Goal: Information Seeking & Learning: Find specific page/section

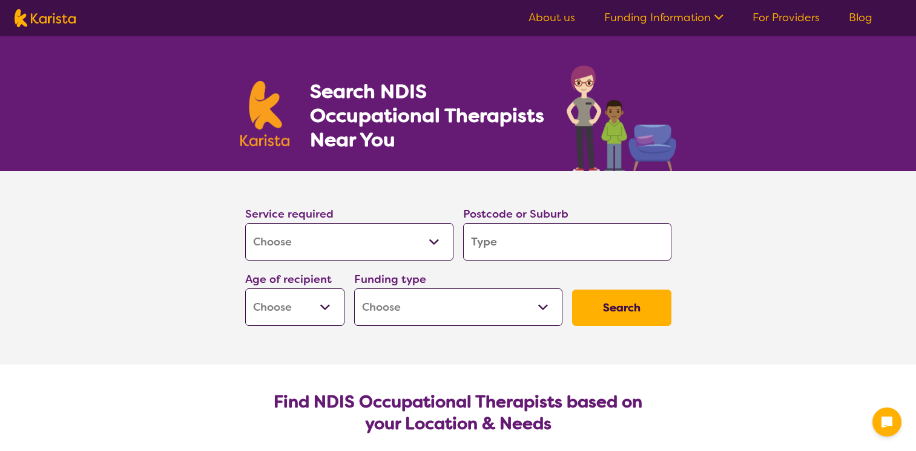
select select "[MEDICAL_DATA]"
click at [509, 239] on input "search" at bounding box center [567, 242] width 208 height 38
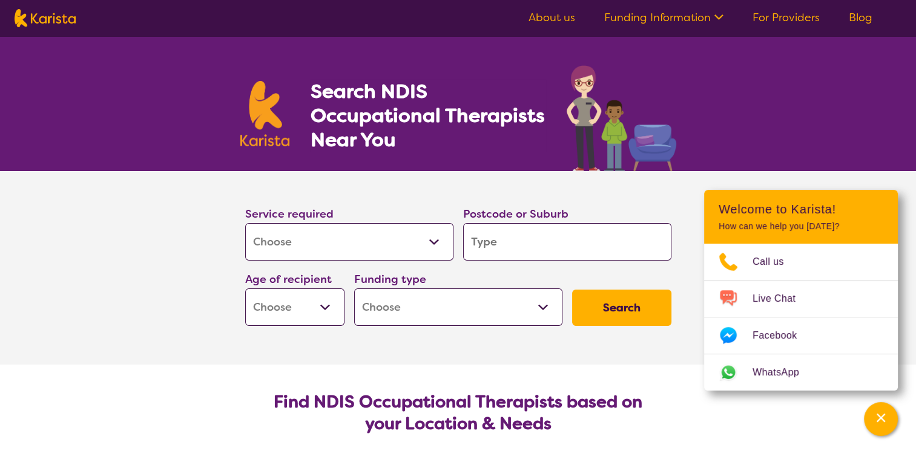
type input "W"
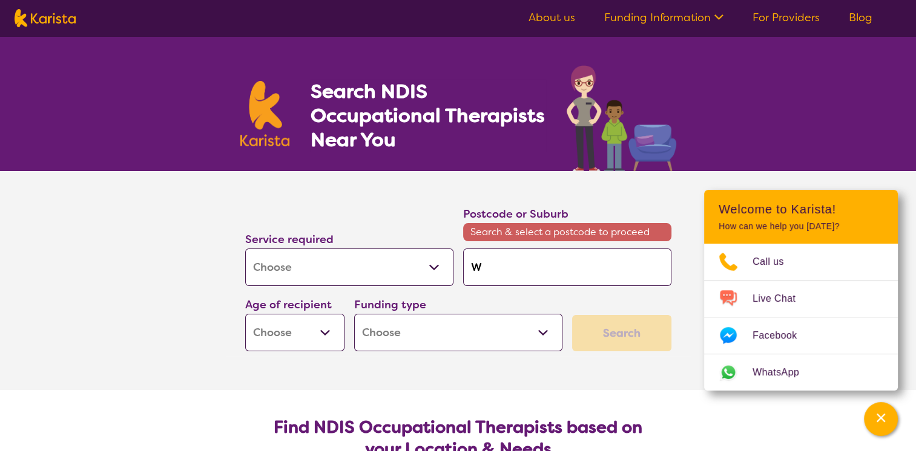
type input "Wa"
type input "Wat"
type input "Wate"
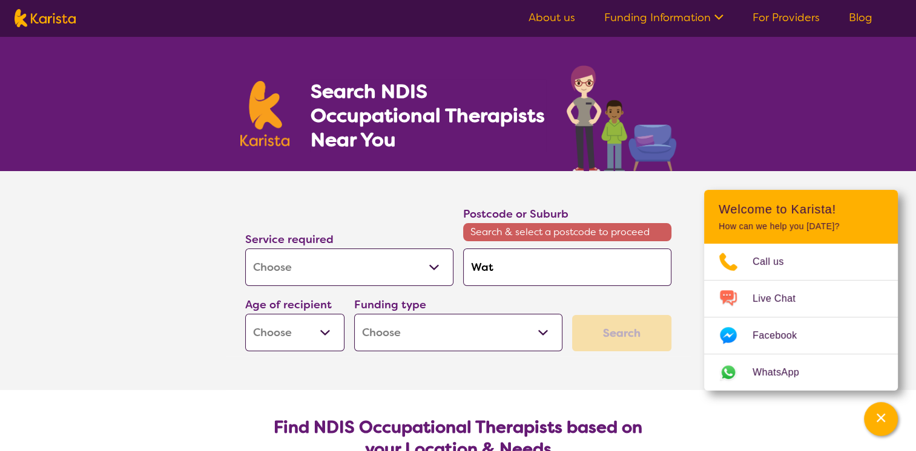
type input "Wate"
type input "Water"
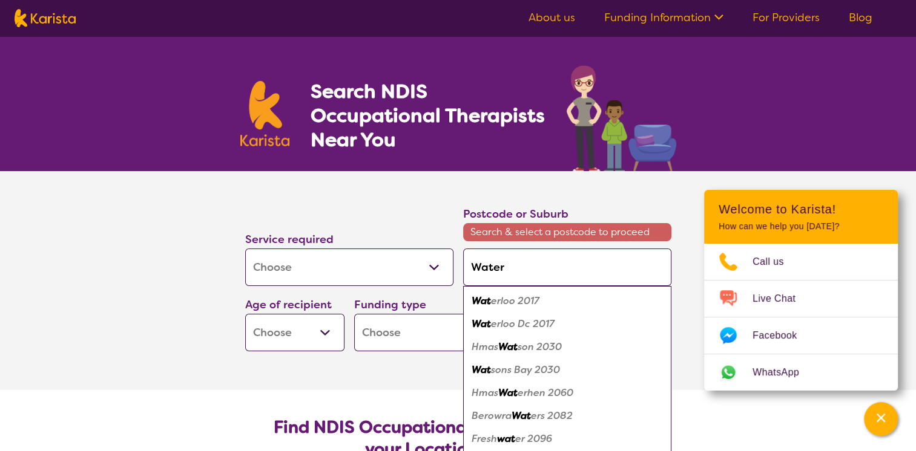
type input "Water"
type input "Waterf"
click at [499, 395] on em "Waterf" at bounding box center [487, 393] width 33 height 13
type input "4133"
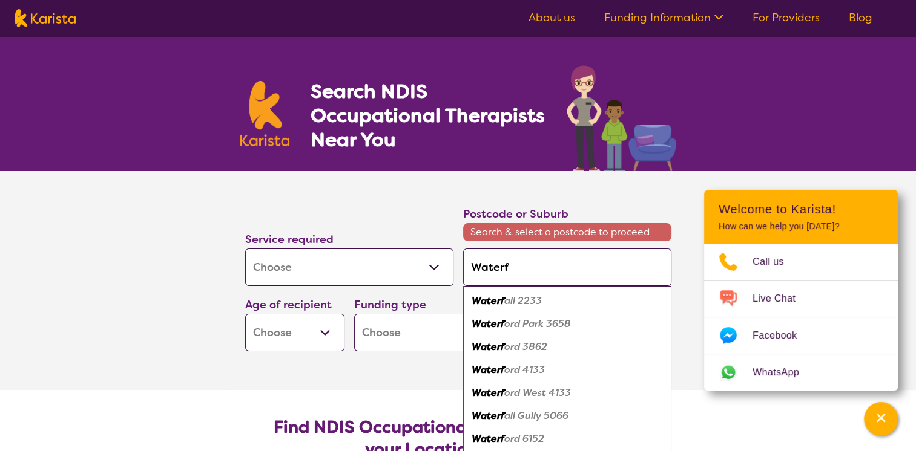
type input "4133"
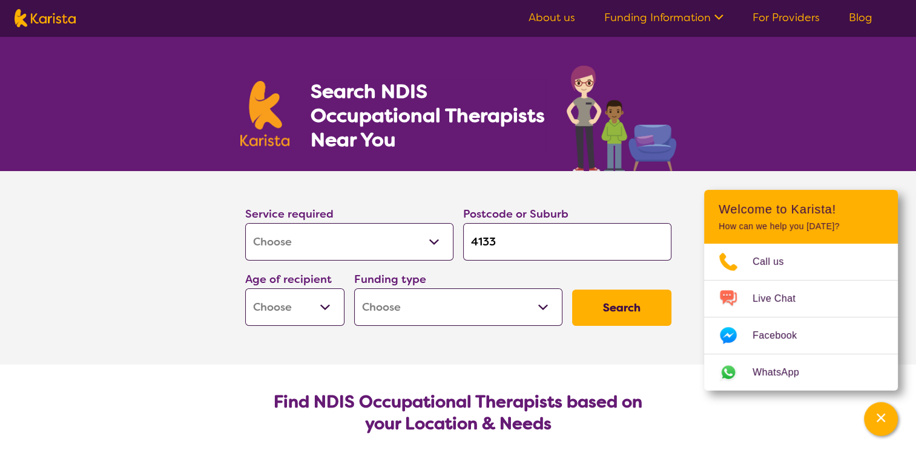
click at [329, 313] on select "Early Childhood - 0 to 9 Child - 10 to 11 Adolescent - 12 to 17 Adult - 18 to 6…" at bounding box center [294, 308] width 99 height 38
select select "CH"
click at [245, 289] on select "Early Childhood - 0 to 9 Child - 10 to 11 Adolescent - 12 to 17 Adult - 18 to 6…" at bounding box center [294, 308] width 99 height 38
select select "CH"
click at [539, 308] on select "Home Care Package (HCP) National Disability Insurance Scheme (NDIS) I don't know" at bounding box center [458, 308] width 208 height 38
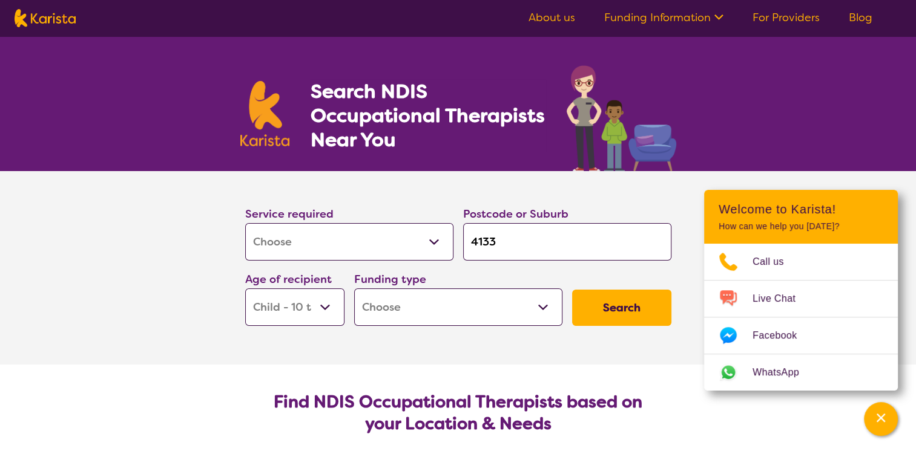
select select "NDIS"
click at [354, 289] on select "Home Care Package (HCP) National Disability Insurance Scheme (NDIS) I don't know" at bounding box center [458, 308] width 208 height 38
select select "NDIS"
click at [617, 310] on button "Search" at bounding box center [621, 308] width 99 height 36
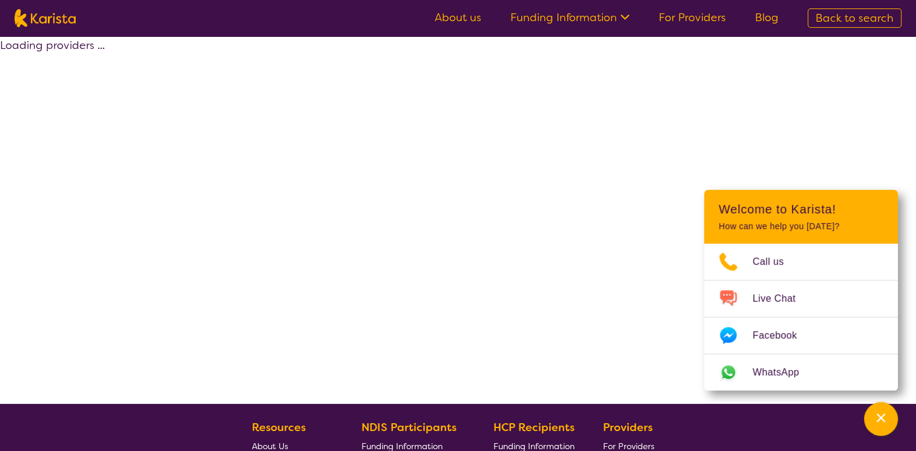
select select "by_score"
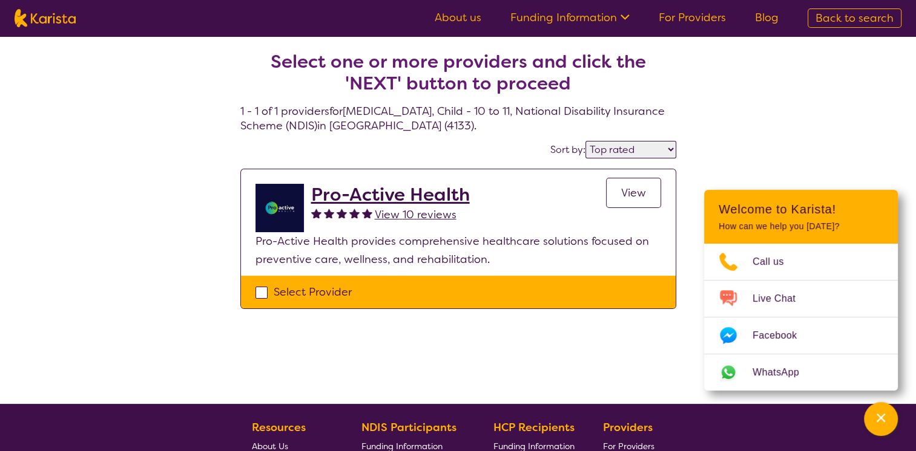
select select "[MEDICAL_DATA]"
select select "CH"
select select "NDIS"
select select "[MEDICAL_DATA]"
select select "CH"
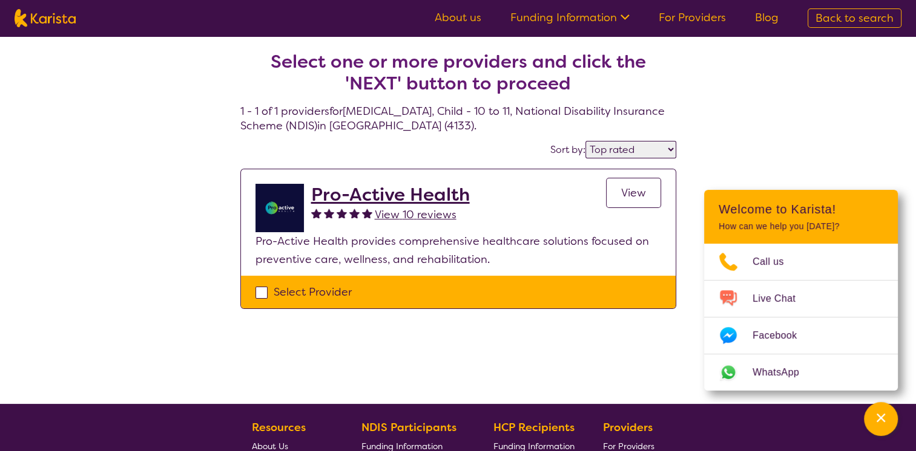
select select "NDIS"
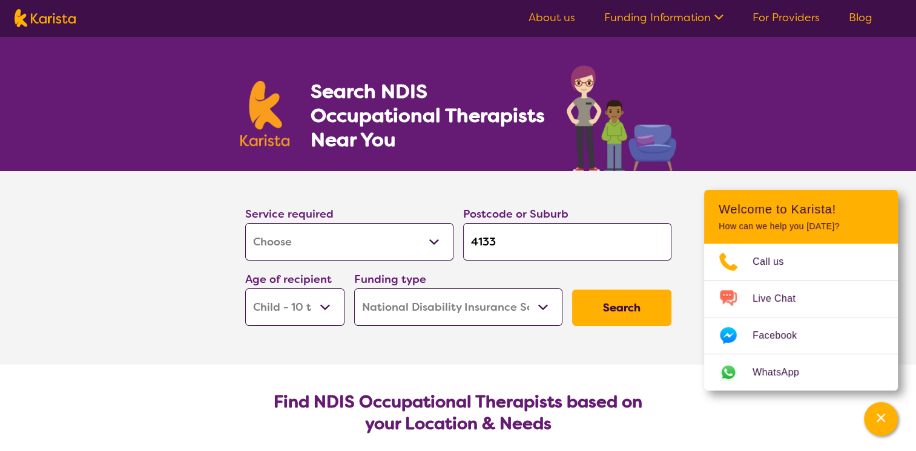
click at [322, 306] on select "Early Childhood - 0 to 9 Child - 10 to 11 Adolescent - 12 to 17 Adult - 18 to 6…" at bounding box center [294, 308] width 99 height 38
select select "EC"
click at [245, 289] on select "Early Childhood - 0 to 9 Child - 10 to 11 Adolescent - 12 to 17 Adult - 18 to 6…" at bounding box center [294, 308] width 99 height 38
select select "EC"
click at [623, 304] on button "Search" at bounding box center [621, 308] width 99 height 36
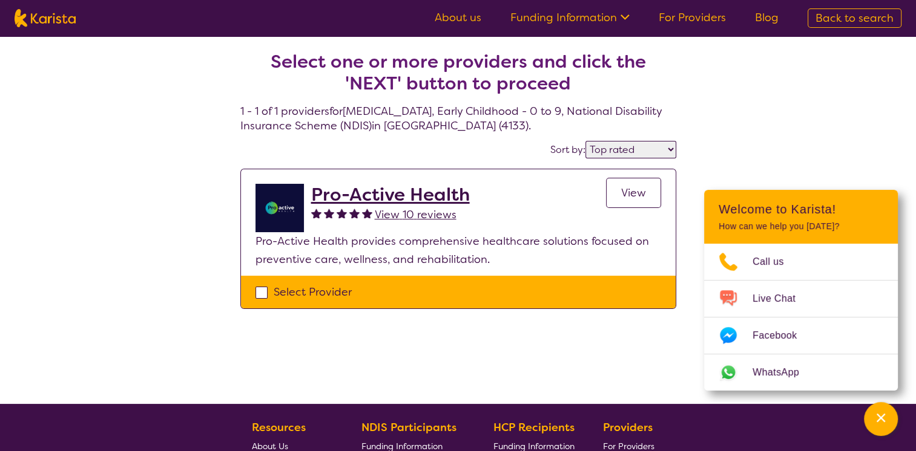
click at [669, 149] on select "Highly reviewed Top rated" at bounding box center [630, 150] width 91 height 18
select select "highly_reviewed"
click at [586, 141] on select "Highly reviewed Top rated" at bounding box center [630, 150] width 91 height 18
click at [472, 18] on link "About us" at bounding box center [457, 17] width 47 height 15
